Goal: Task Accomplishment & Management: Complete application form

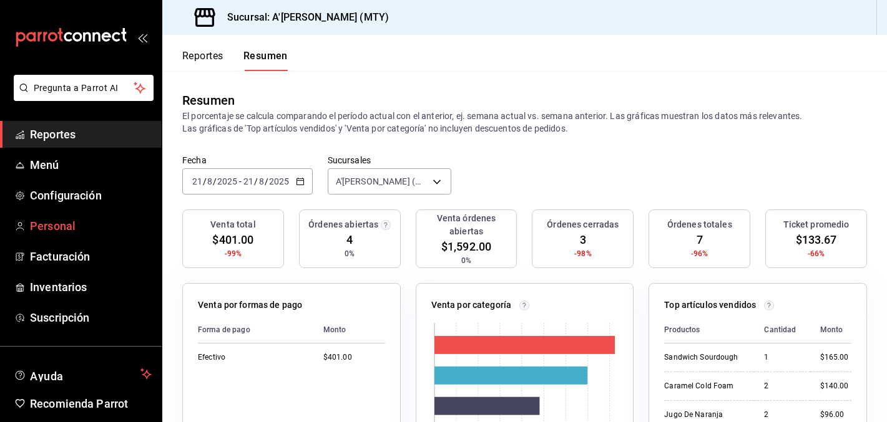
click at [52, 227] on span "Personal" at bounding box center [91, 226] width 122 height 17
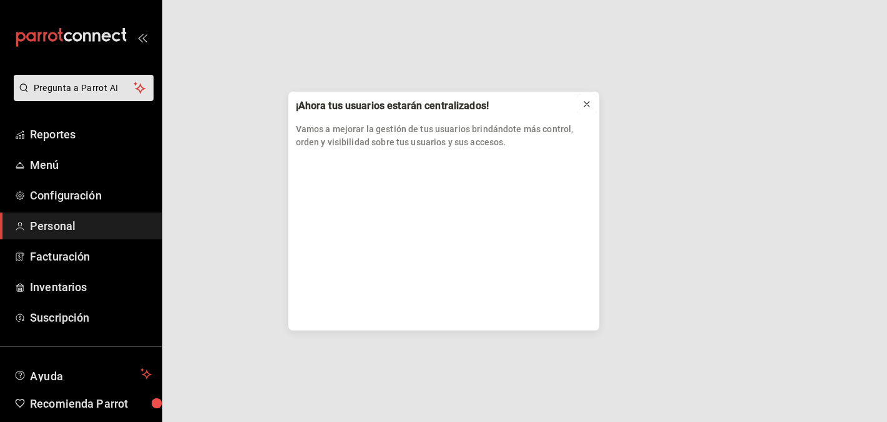
click at [584, 105] on icon at bounding box center [587, 104] width 10 height 10
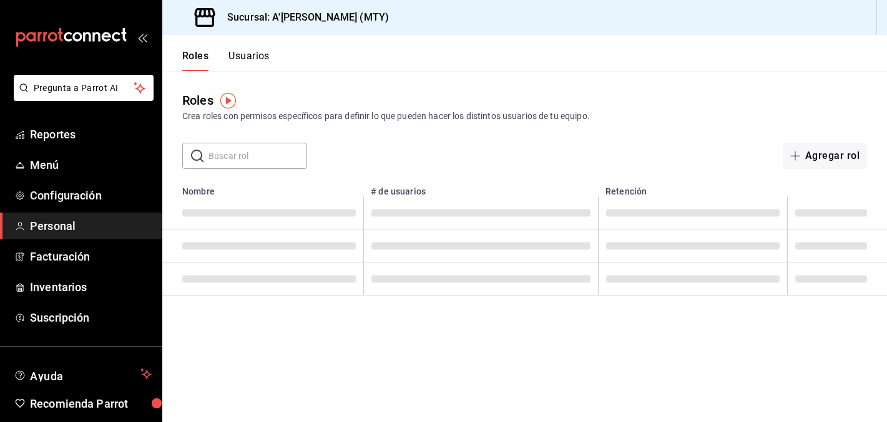
click at [252, 54] on button "Usuarios" at bounding box center [248, 60] width 41 height 21
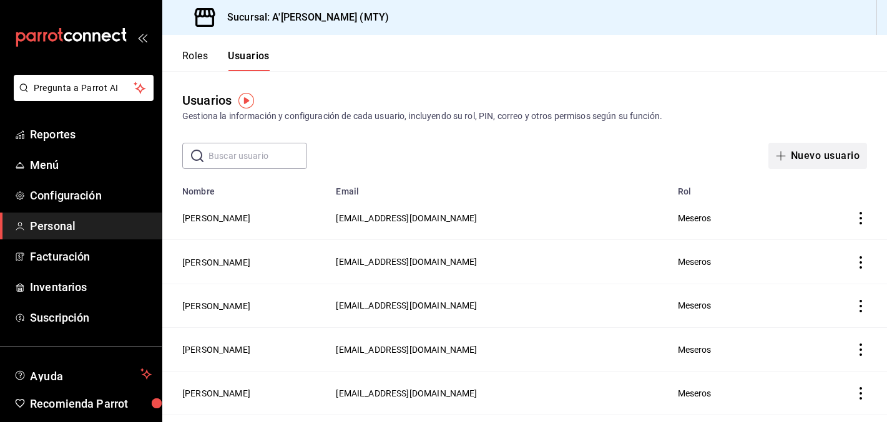
click at [830, 164] on button "Nuevo usuario" at bounding box center [817, 156] width 99 height 26
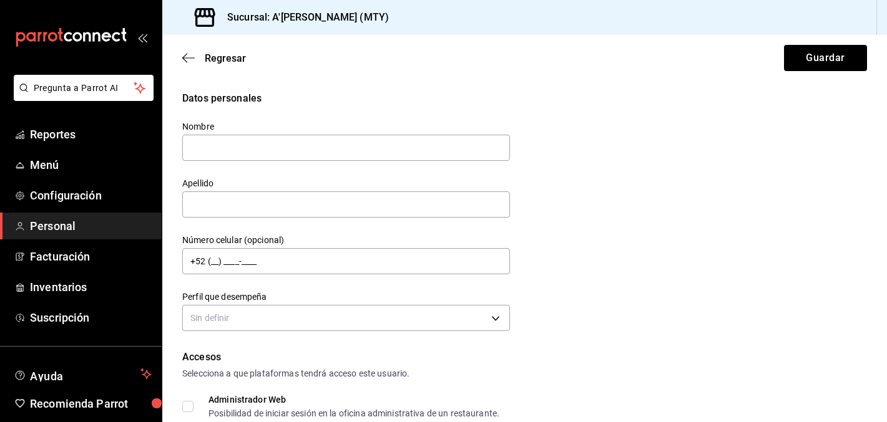
type input "i"
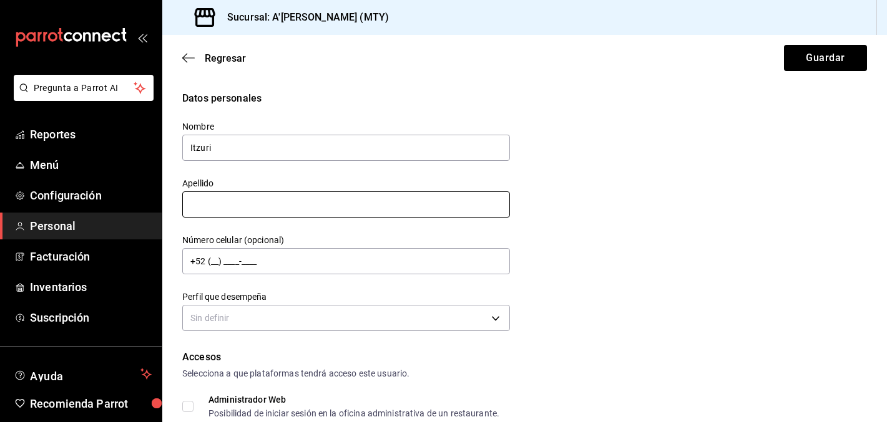
type input "Itzuri"
click at [454, 200] on input "text" at bounding box center [346, 205] width 328 height 26
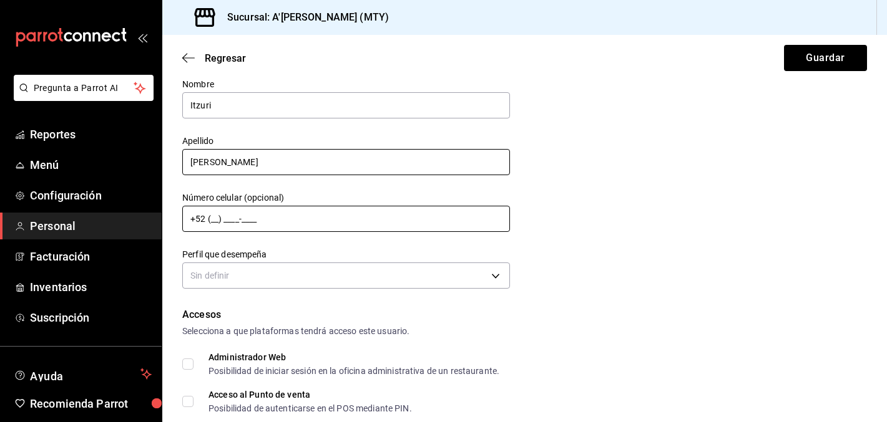
scroll to position [47, 0]
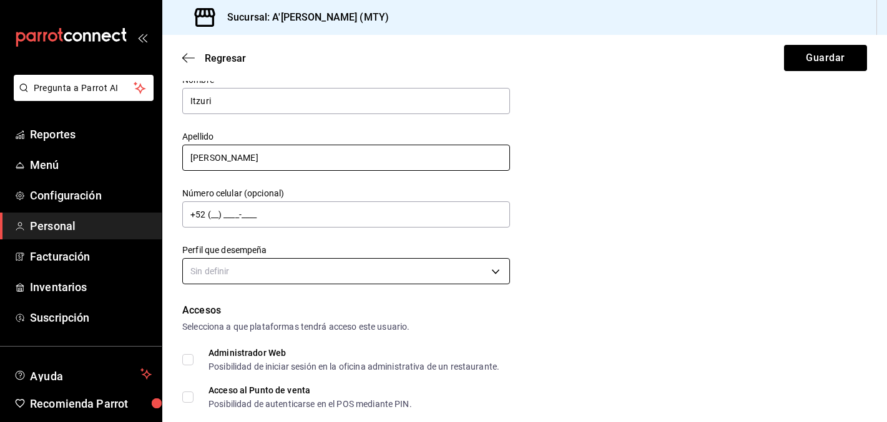
type input "[PERSON_NAME]"
click at [425, 268] on body "Pregunta a Parrot AI Reportes Menú Configuración Personal Facturación Inventari…" at bounding box center [443, 211] width 887 height 422
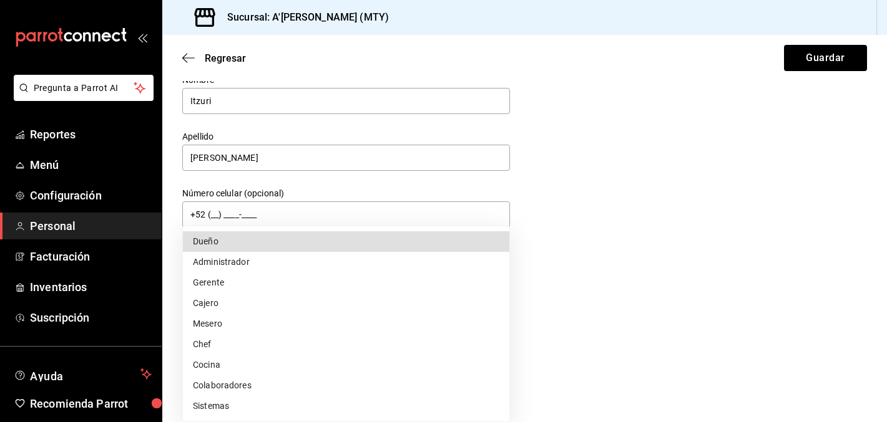
click at [279, 284] on li "Gerente" at bounding box center [346, 283] width 326 height 21
type input "MANAGER"
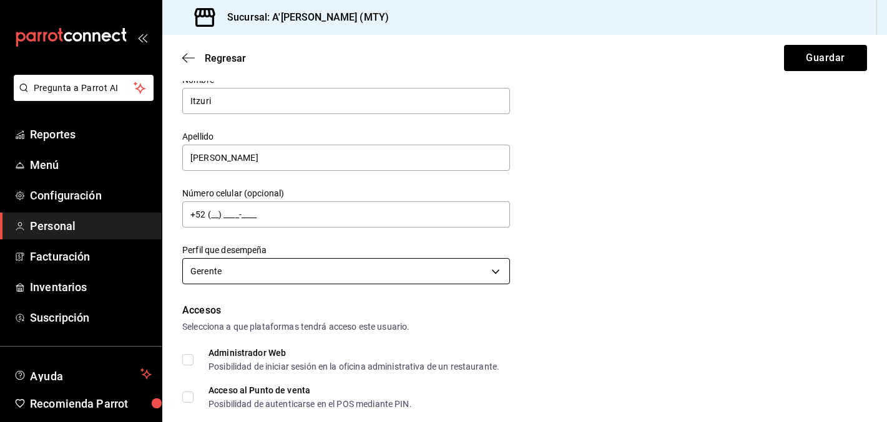
click at [319, 268] on body "Pregunta a Parrot AI Reportes Menú Configuración Personal Facturación Inventari…" at bounding box center [443, 211] width 887 height 422
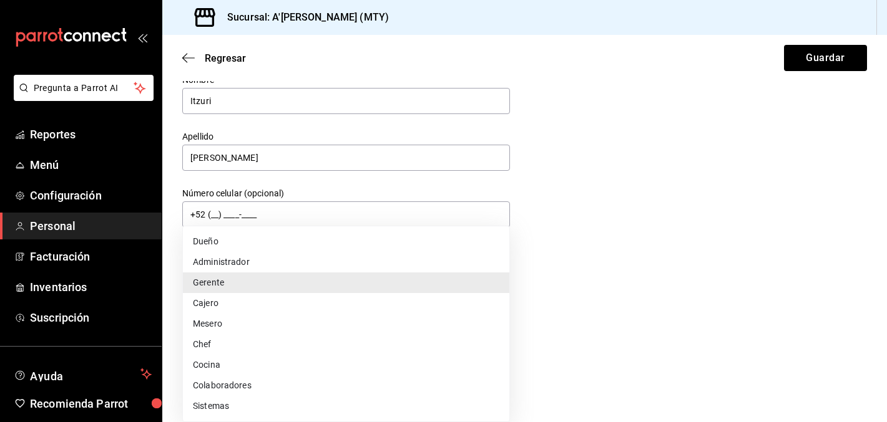
click at [680, 198] on div at bounding box center [443, 211] width 887 height 422
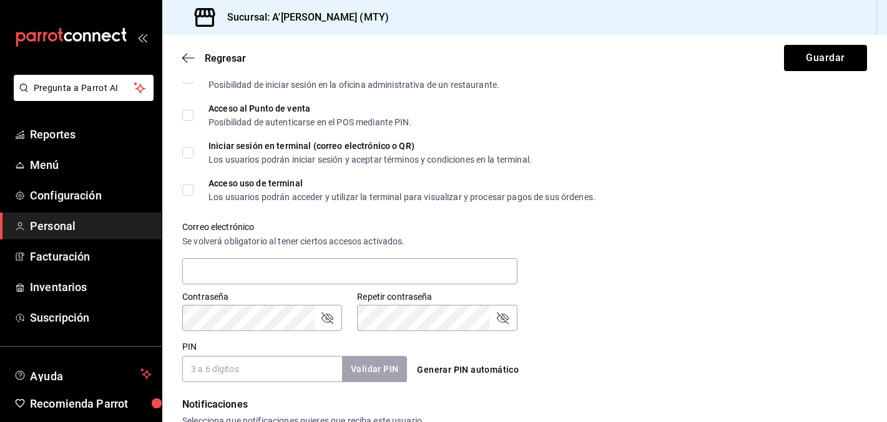
scroll to position [575, 0]
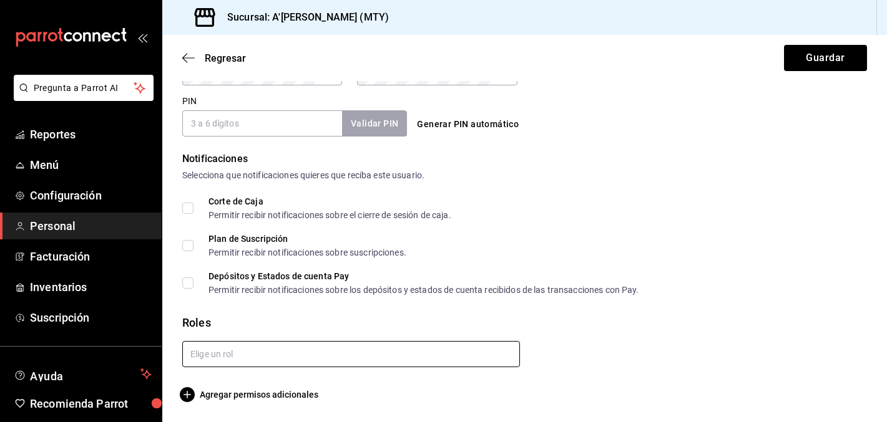
click at [268, 356] on input "text" at bounding box center [351, 354] width 338 height 26
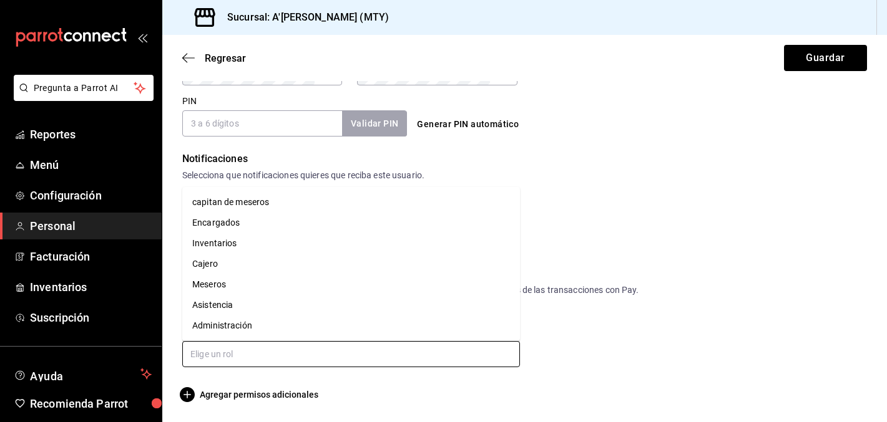
click at [279, 198] on li "capitan de meseros" at bounding box center [351, 202] width 338 height 21
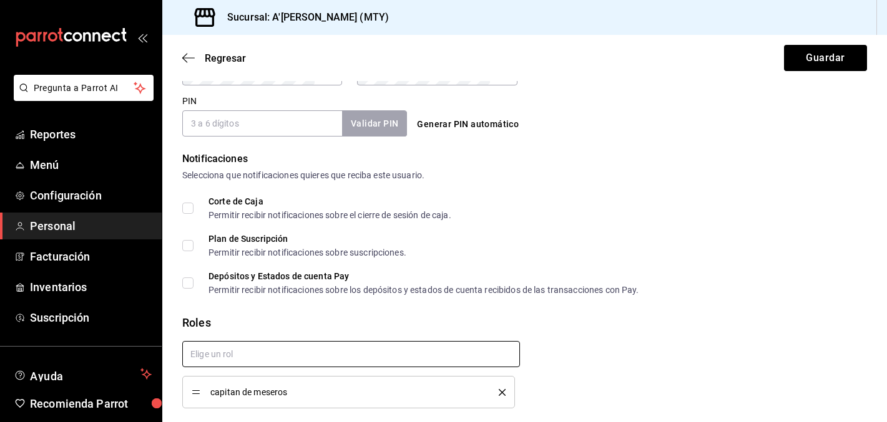
checkbox input "true"
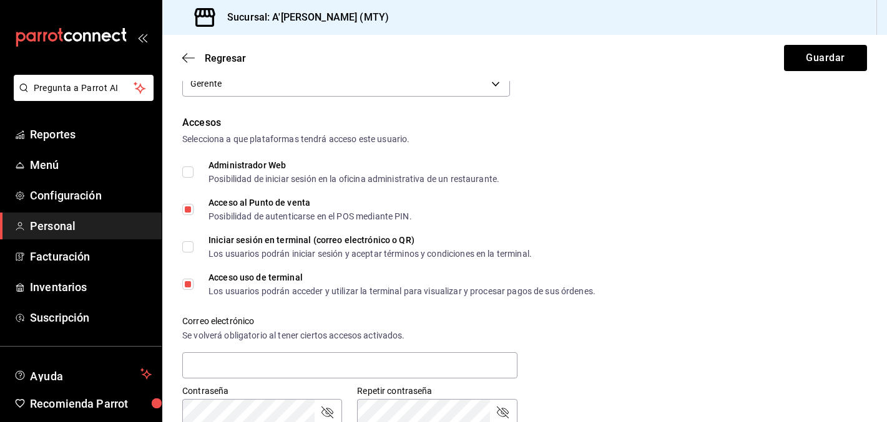
scroll to position [101, 0]
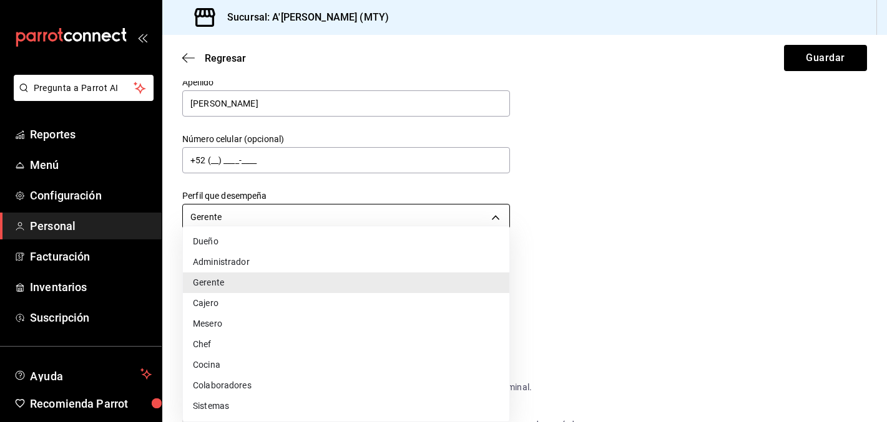
click at [491, 218] on body "Pregunta a Parrot AI Reportes Menú Configuración Personal Facturación Inventari…" at bounding box center [443, 211] width 887 height 422
click at [228, 321] on li "Mesero" at bounding box center [346, 324] width 326 height 21
type input "WAITER"
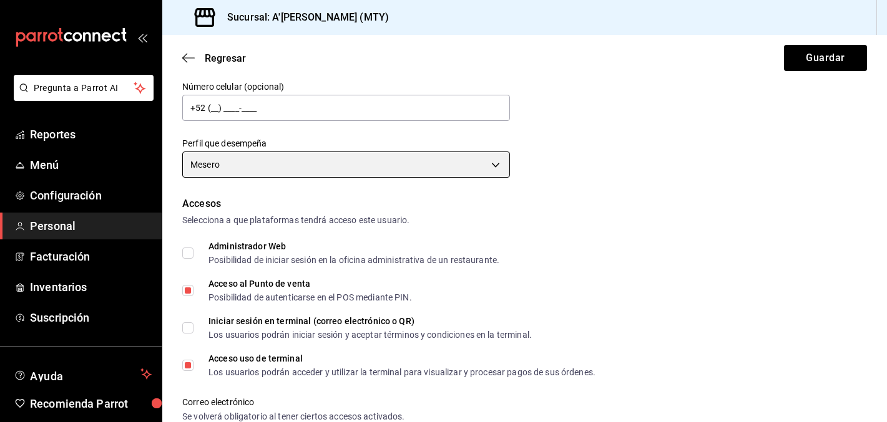
scroll to position [167, 0]
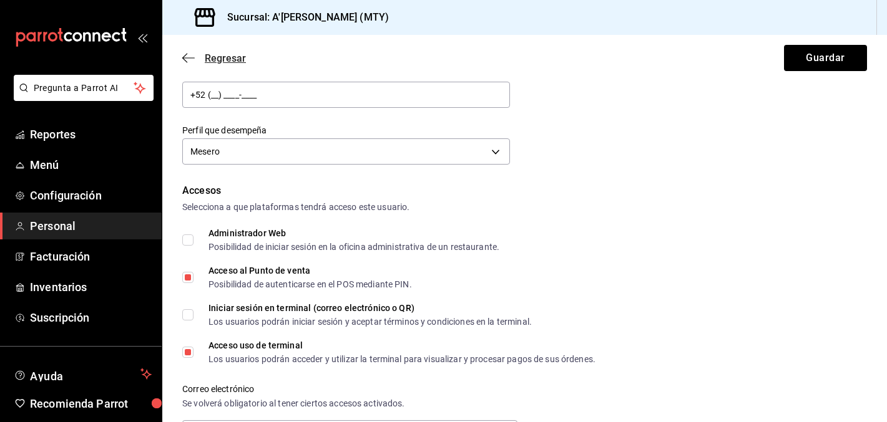
click at [192, 61] on icon "button" at bounding box center [188, 57] width 12 height 11
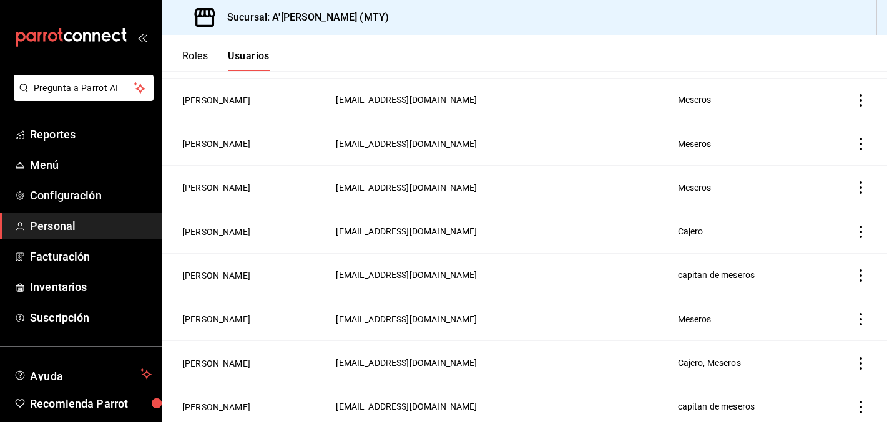
scroll to position [212, 0]
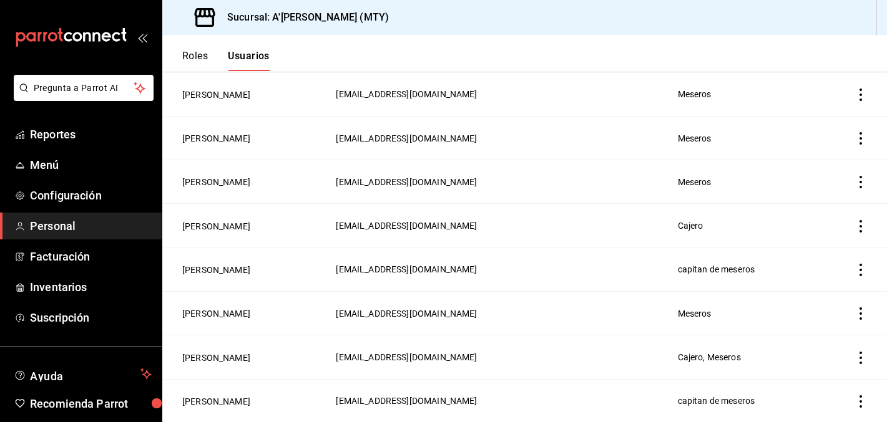
click at [855, 271] on icon "actions" at bounding box center [860, 270] width 12 height 12
click at [824, 258] on span "Duplicar" at bounding box center [804, 252] width 54 height 15
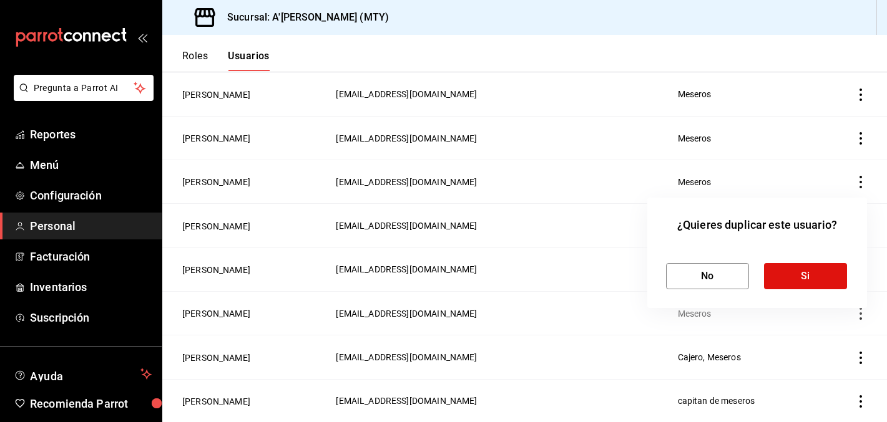
click at [829, 262] on div "No Si" at bounding box center [757, 266] width 182 height 46
click at [824, 269] on button "Si" at bounding box center [805, 276] width 83 height 26
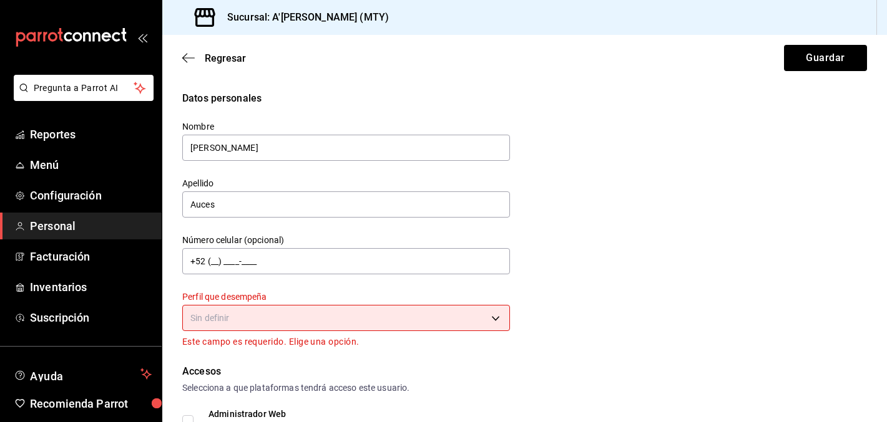
drag, startPoint x: 241, startPoint y: 144, endPoint x: 162, endPoint y: 144, distance: 79.2
click at [172, 144] on div "Nombre [PERSON_NAME]" at bounding box center [338, 134] width 343 height 57
type input "O"
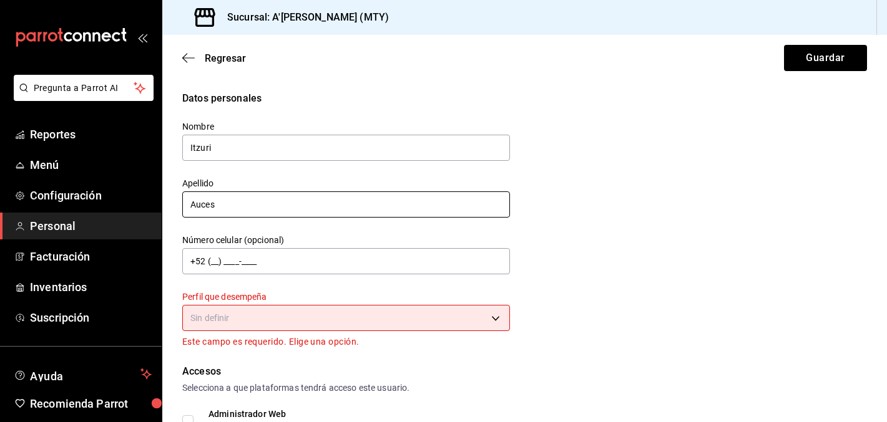
type input "Itzuri"
drag, startPoint x: 241, startPoint y: 207, endPoint x: 90, endPoint y: 207, distance: 150.4
click at [112, 207] on div "Pregunta a Parrot AI Reportes Menú Configuración Personal Facturación Inventari…" at bounding box center [443, 211] width 887 height 422
type input "[PERSON_NAME]"
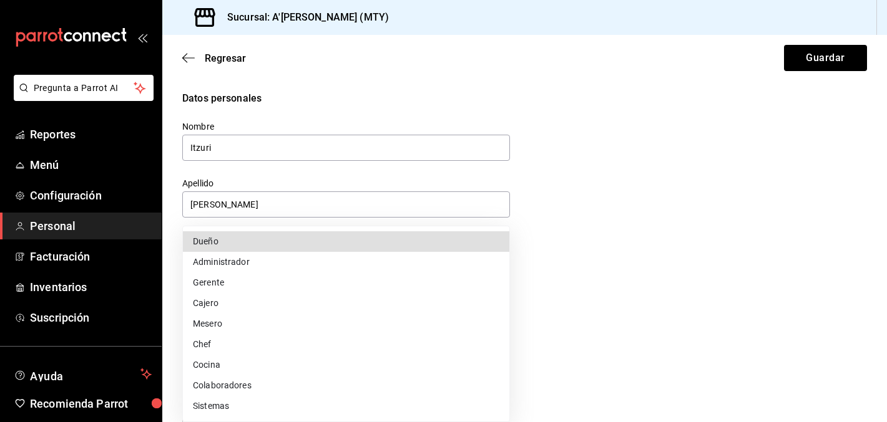
click at [252, 323] on body "Pregunta a Parrot AI Reportes Menú Configuración Personal Facturación Inventari…" at bounding box center [443, 211] width 887 height 422
click at [299, 329] on li "Mesero" at bounding box center [346, 324] width 326 height 21
type input "WAITER"
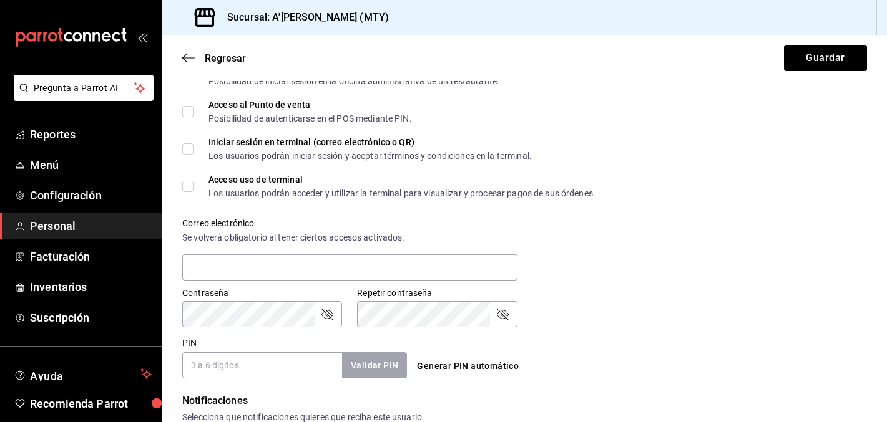
scroll to position [575, 0]
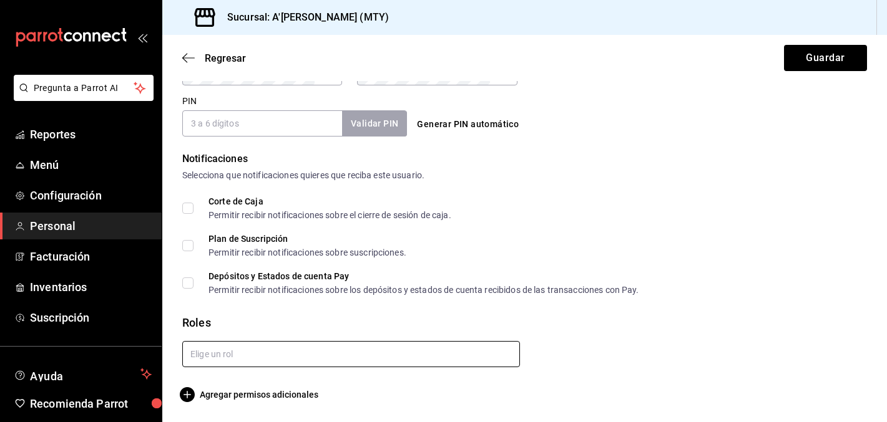
click at [320, 351] on input "text" at bounding box center [351, 354] width 338 height 26
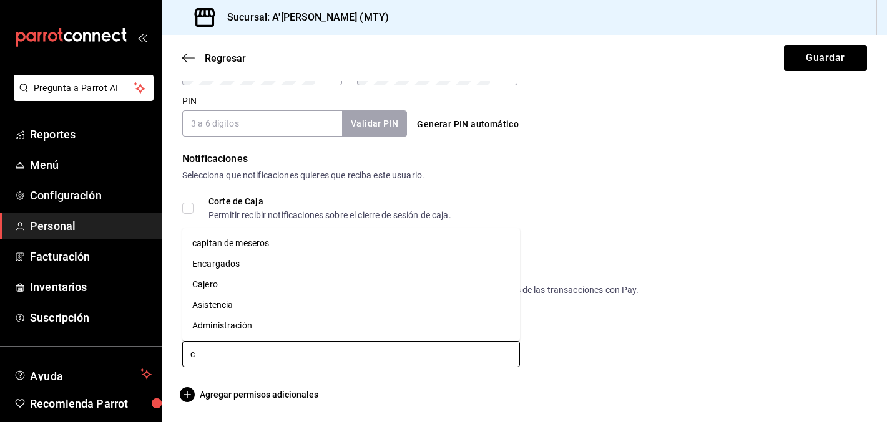
type input "ca"
click at [266, 284] on li "capitan de meseros" at bounding box center [351, 285] width 338 height 21
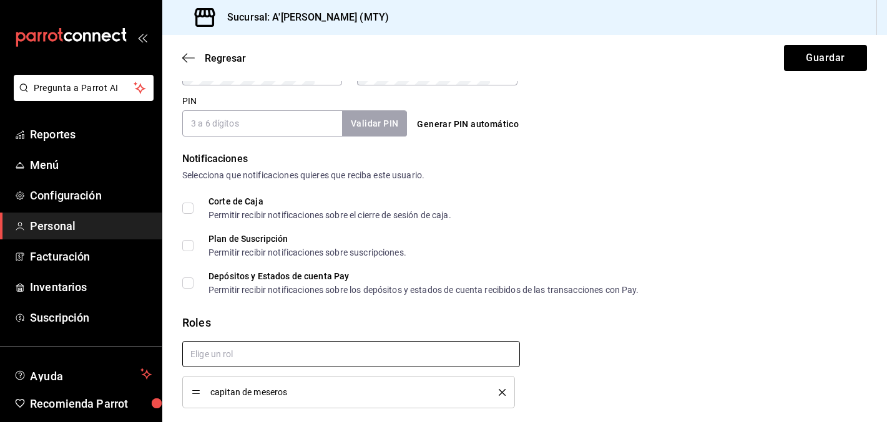
checkbox input "true"
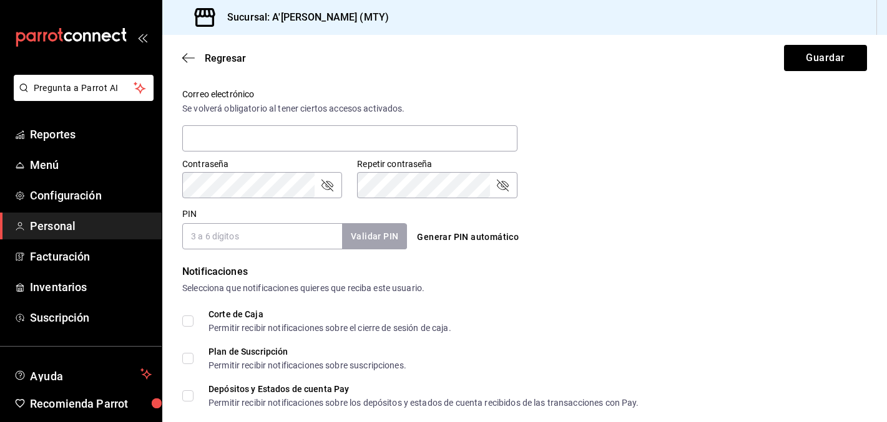
click at [239, 243] on input "PIN" at bounding box center [262, 236] width 160 height 26
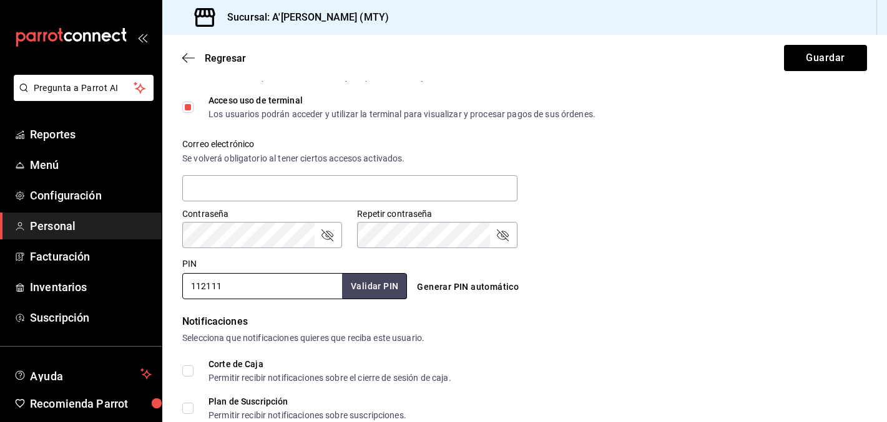
scroll to position [413, 0]
type input "112111"
click at [818, 66] on button "Guardar" at bounding box center [825, 58] width 83 height 26
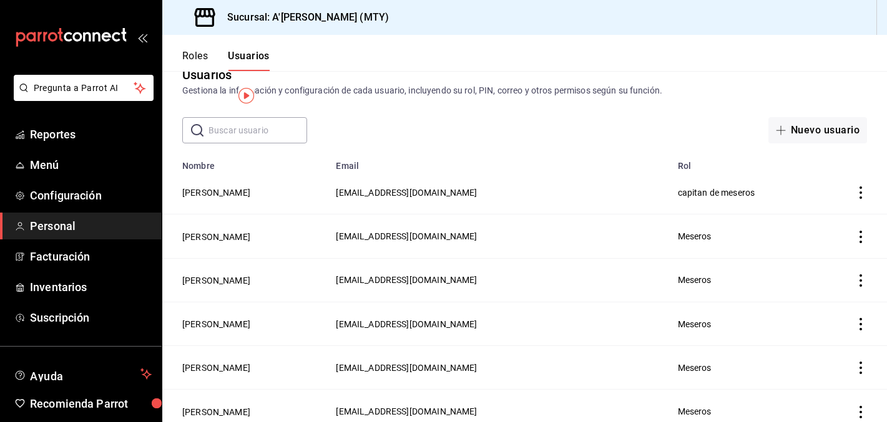
scroll to position [5, 0]
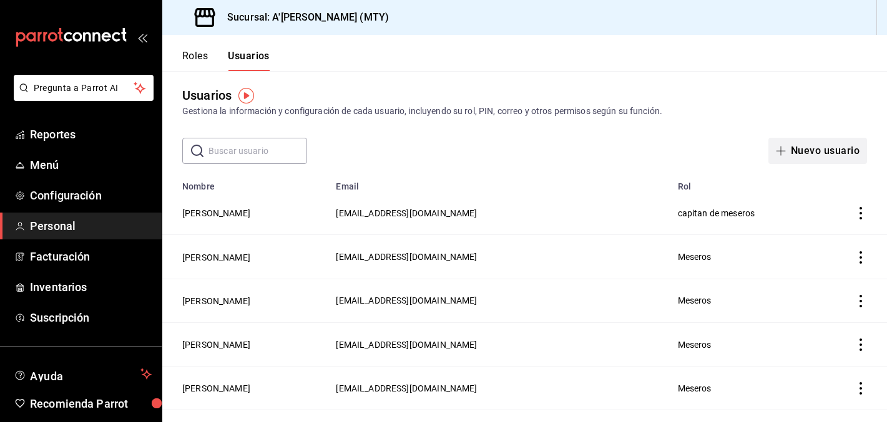
click at [780, 147] on icon "button" at bounding box center [781, 151] width 10 height 10
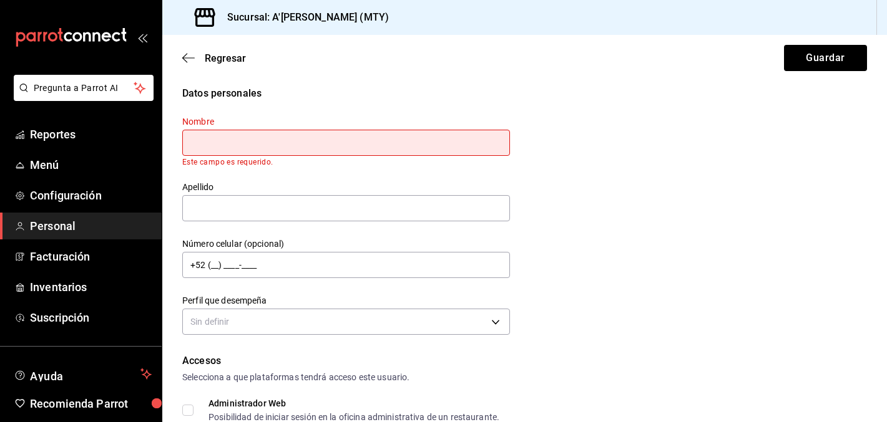
click at [214, 69] on div "Regresar Guardar" at bounding box center [524, 58] width 724 height 46
click at [208, 142] on input "text" at bounding box center [346, 143] width 328 height 26
type input "[DEMOGRAPHIC_DATA]"
click at [219, 206] on input "text" at bounding box center [346, 208] width 328 height 26
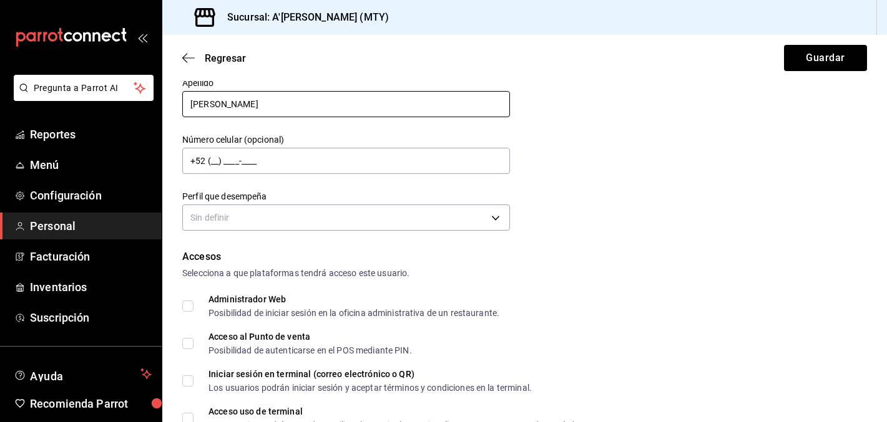
scroll to position [114, 0]
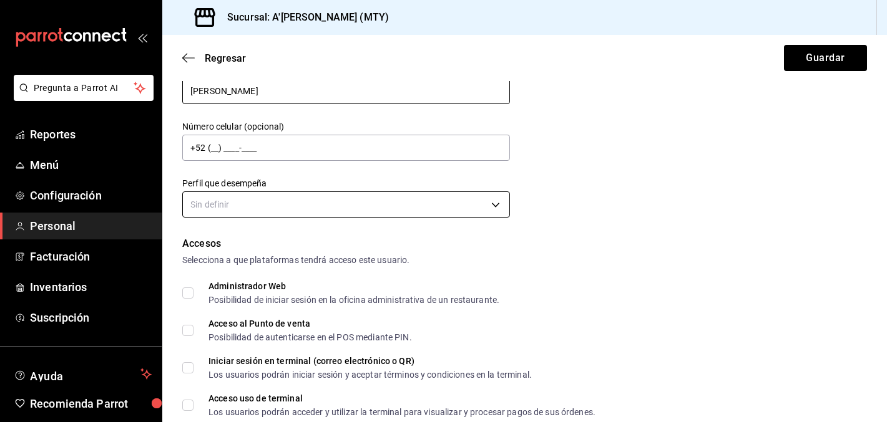
type input "[PERSON_NAME]"
click at [225, 205] on body "Pregunta a Parrot AI Reportes Menú Configuración Personal Facturación Inventari…" at bounding box center [443, 211] width 887 height 422
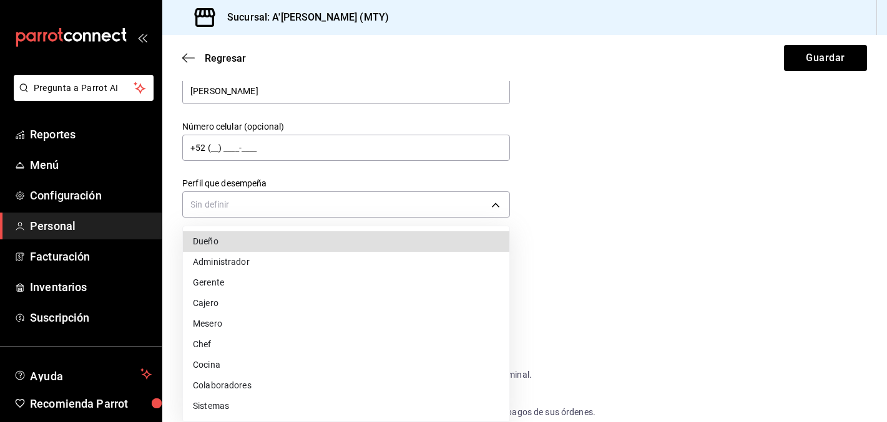
click at [221, 286] on li "Gerente" at bounding box center [346, 283] width 326 height 21
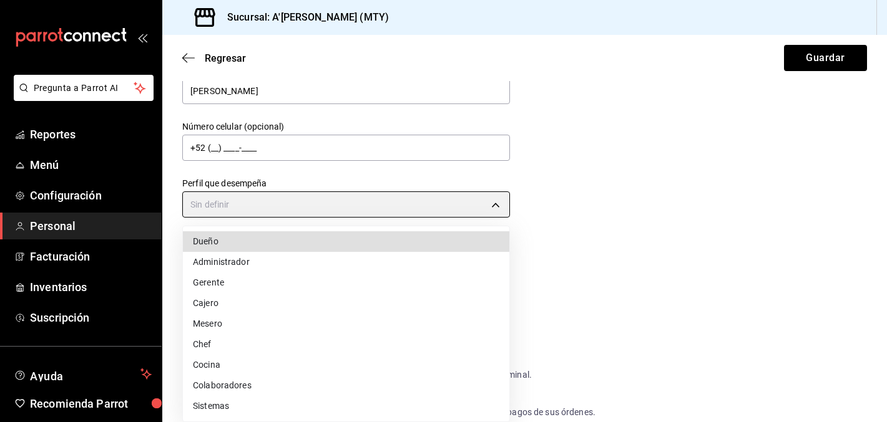
type input "MANAGER"
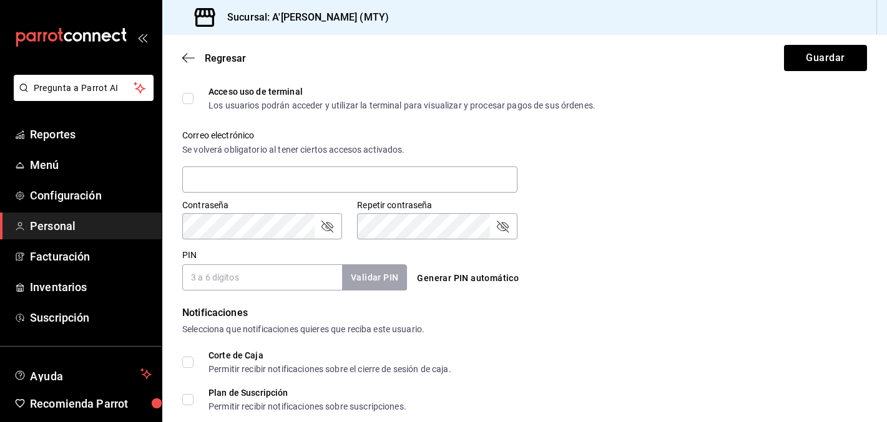
scroll to position [575, 0]
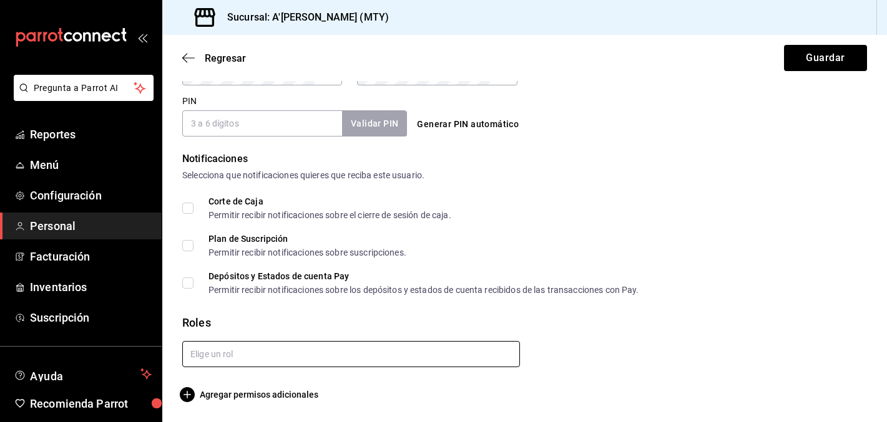
click at [325, 353] on input "text" at bounding box center [351, 354] width 338 height 26
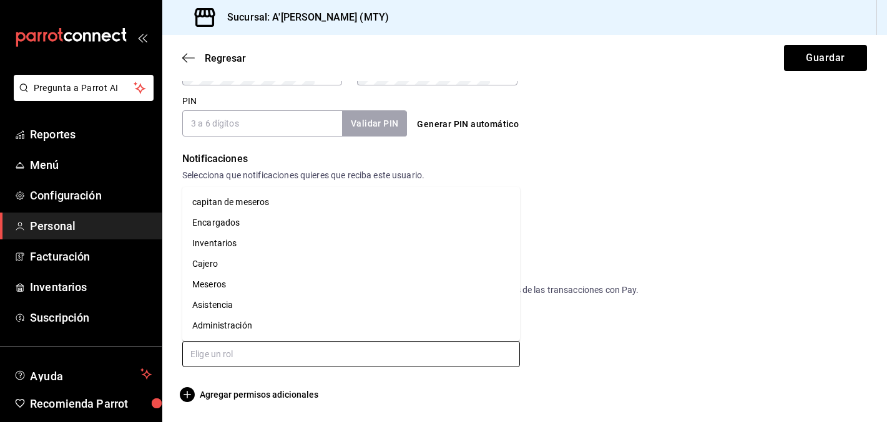
click at [235, 218] on li "Encargados" at bounding box center [351, 223] width 338 height 21
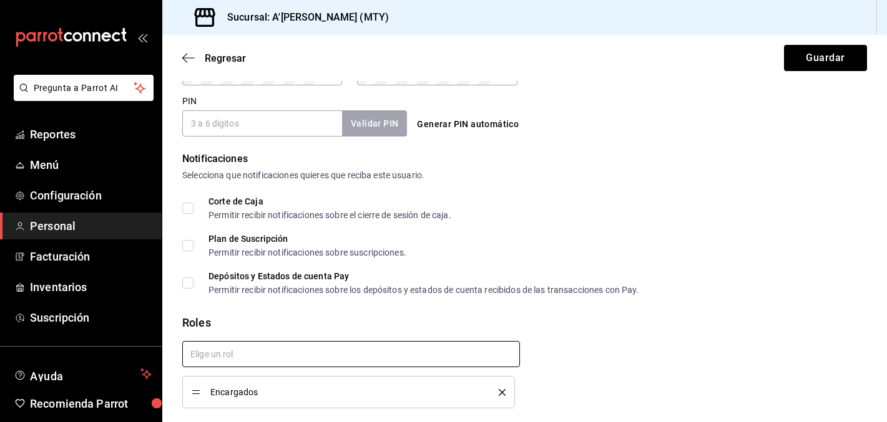
checkbox input "true"
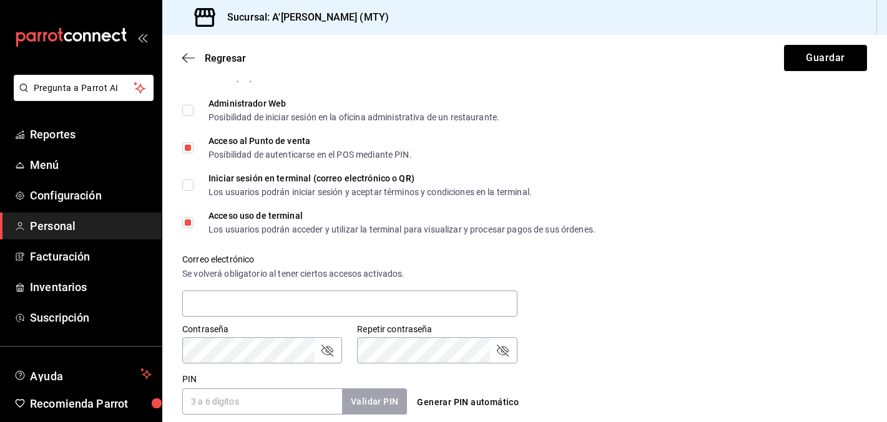
scroll to position [341, 0]
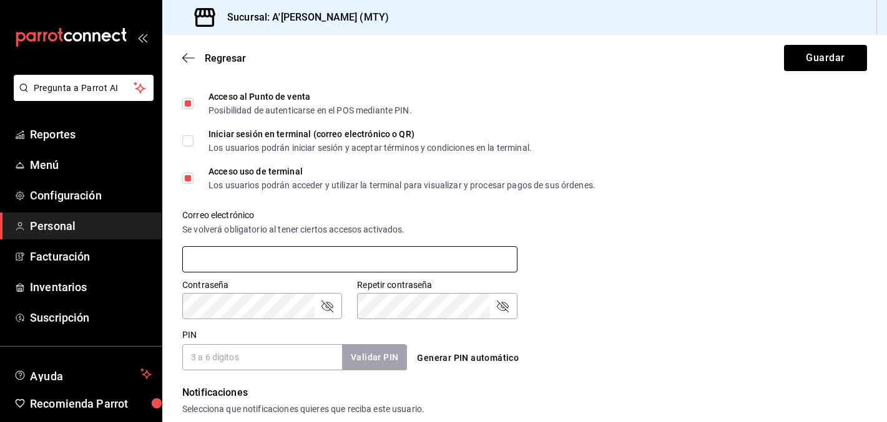
click at [357, 265] on input "text" at bounding box center [349, 259] width 335 height 26
click at [232, 351] on input "PIN" at bounding box center [262, 357] width 160 height 26
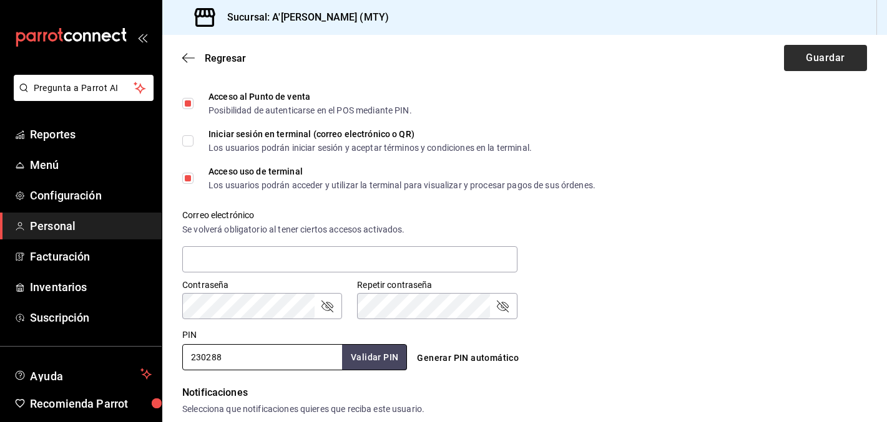
type input "230288"
click at [811, 68] on button "Guardar" at bounding box center [825, 58] width 83 height 26
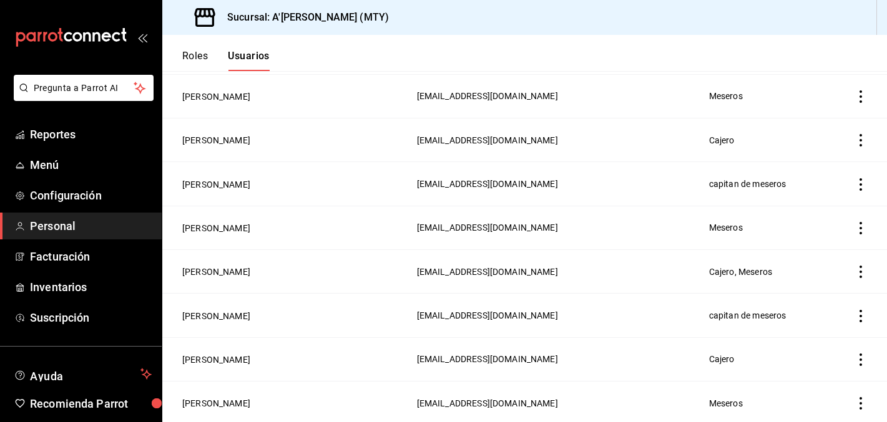
scroll to position [519, 0]
